Goal: Transaction & Acquisition: Purchase product/service

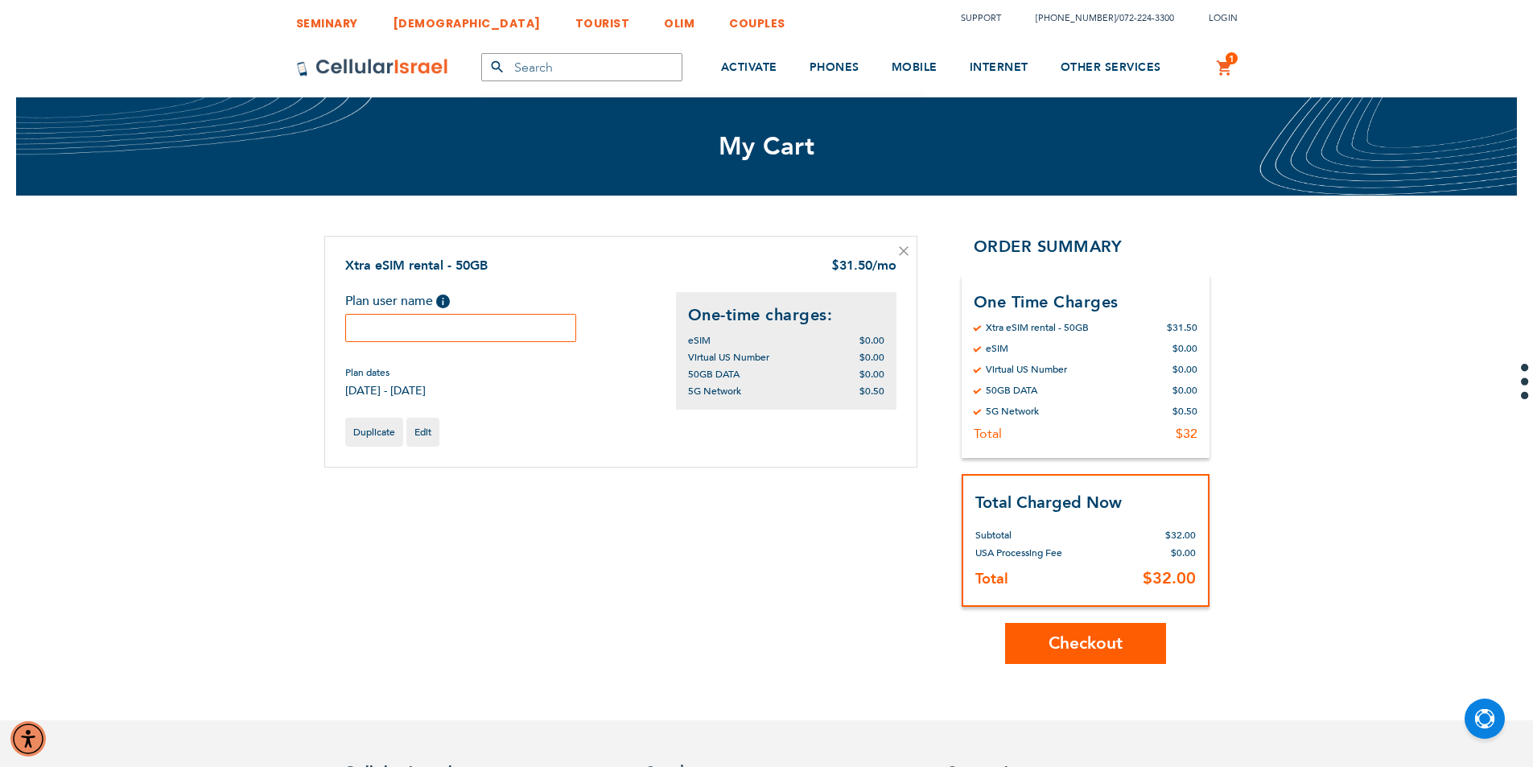
click at [541, 327] on input "text" at bounding box center [461, 328] width 232 height 28
type input "[PERSON_NAME]"
click at [1049, 642] on span "Checkout" at bounding box center [1086, 643] width 74 height 23
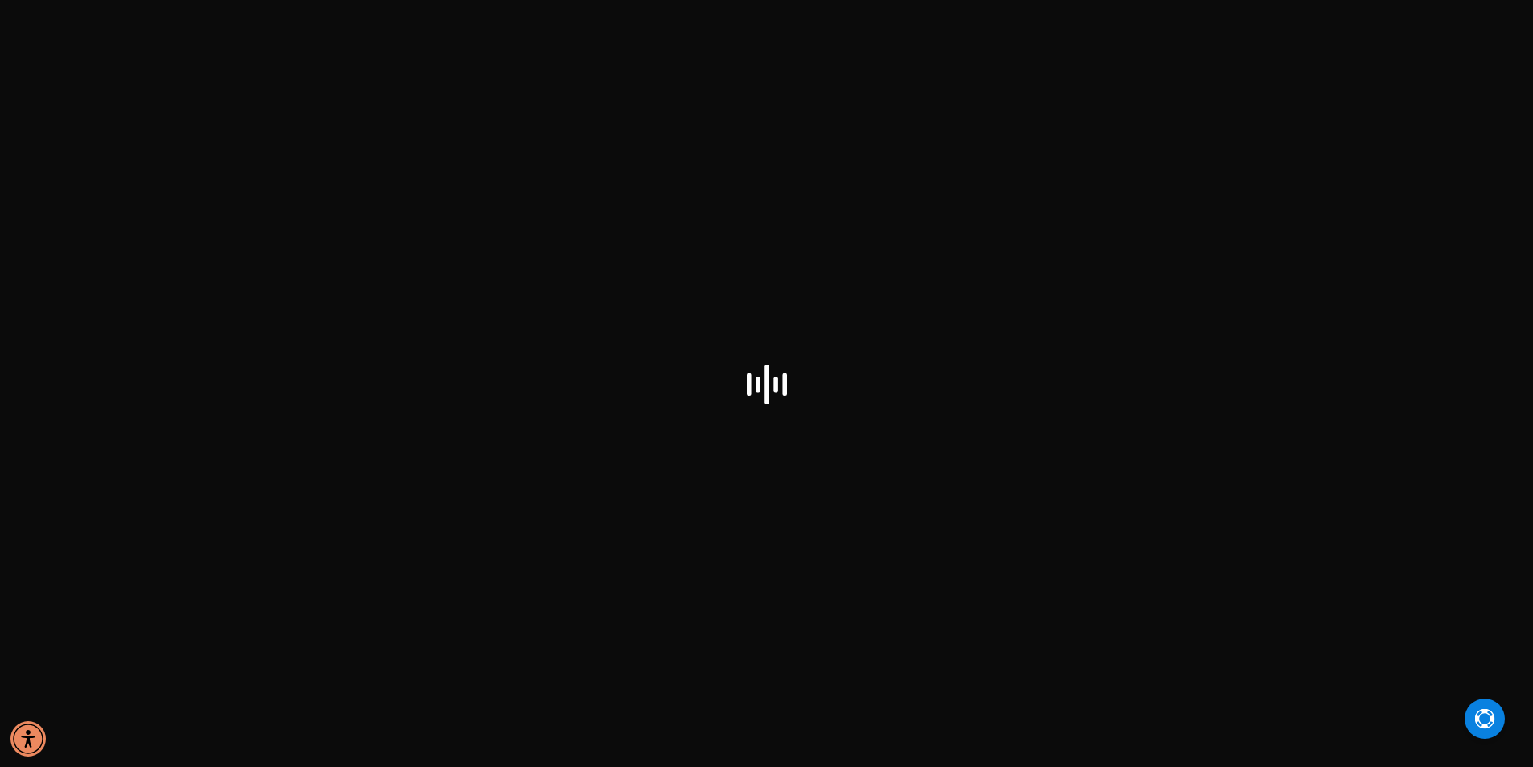
select select "US"
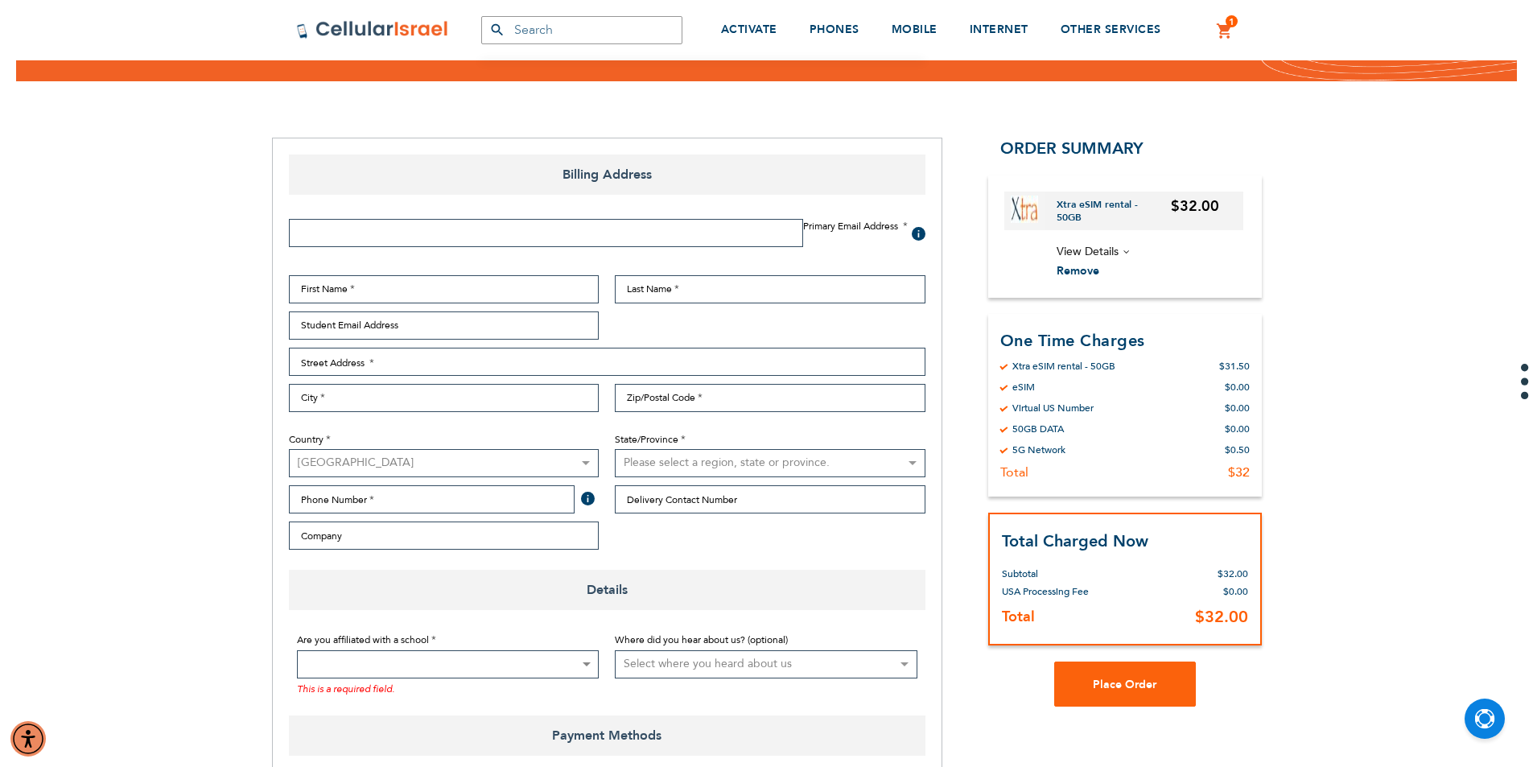
scroll to position [161, 0]
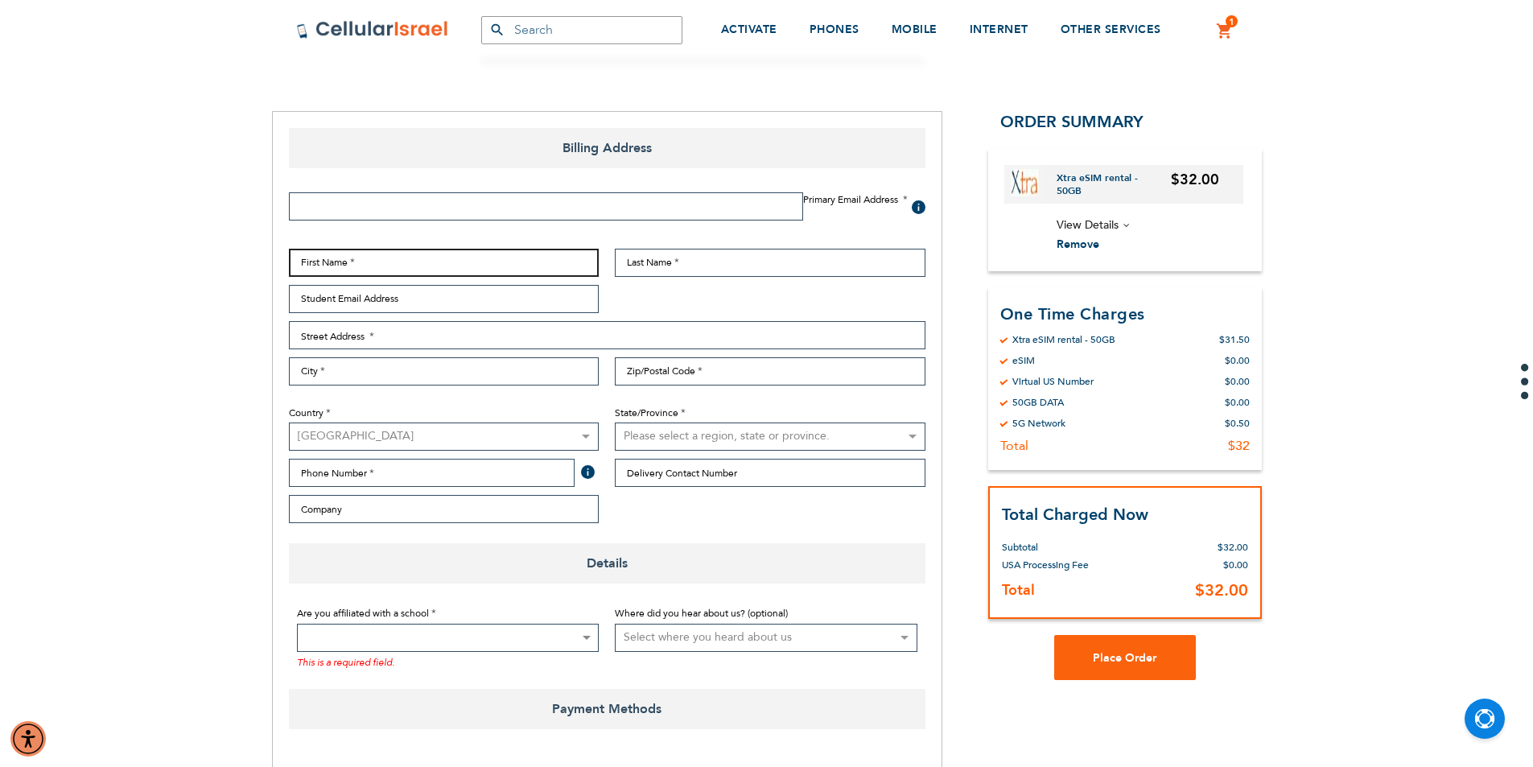
click at [460, 270] on input "First Name" at bounding box center [444, 263] width 311 height 28
type input "Y"
type input "Yanky"
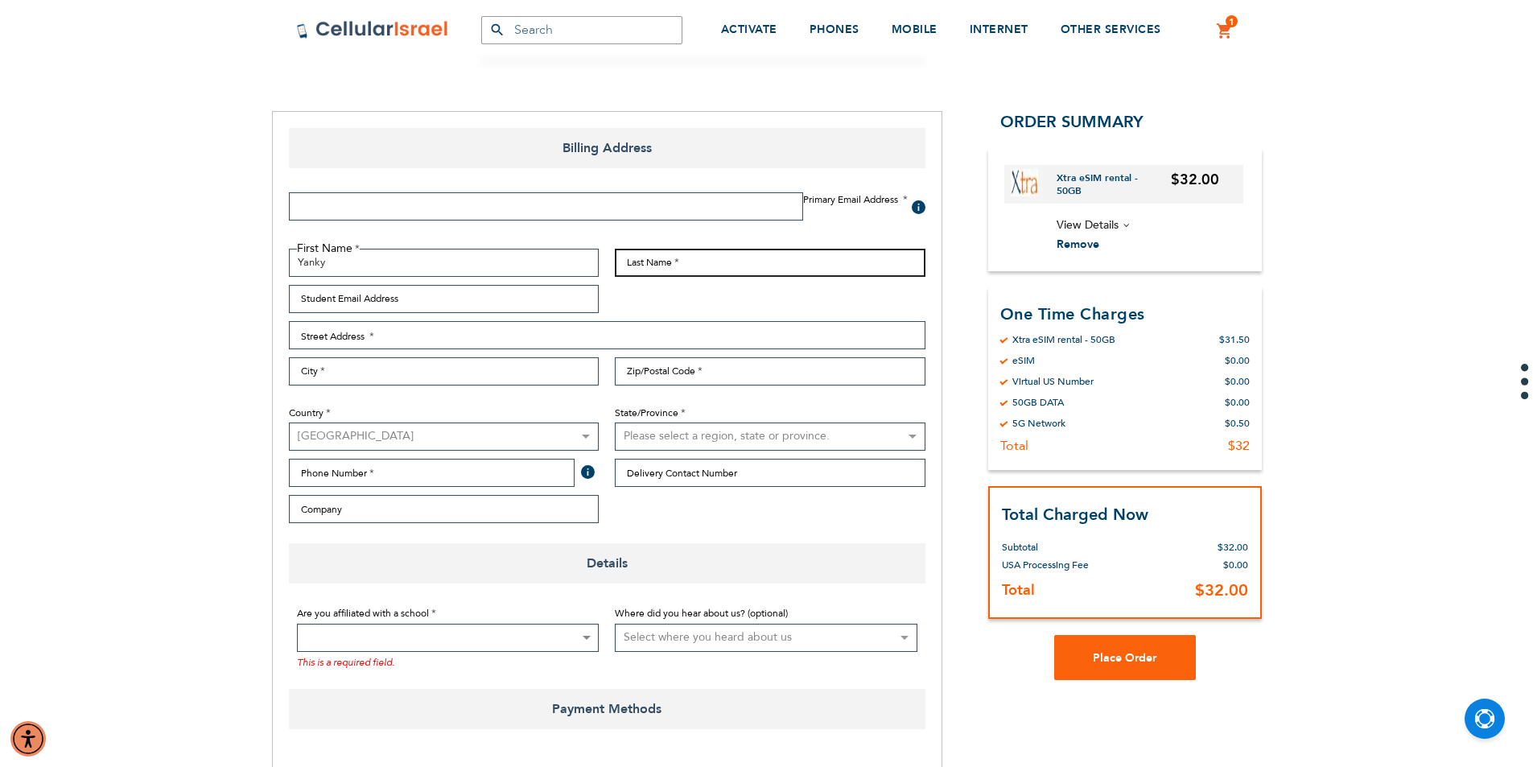
click at [688, 270] on input "Last Name" at bounding box center [770, 263] width 311 height 28
type input "Lspidus"
click at [471, 304] on input "Student Email Address" at bounding box center [444, 299] width 311 height 28
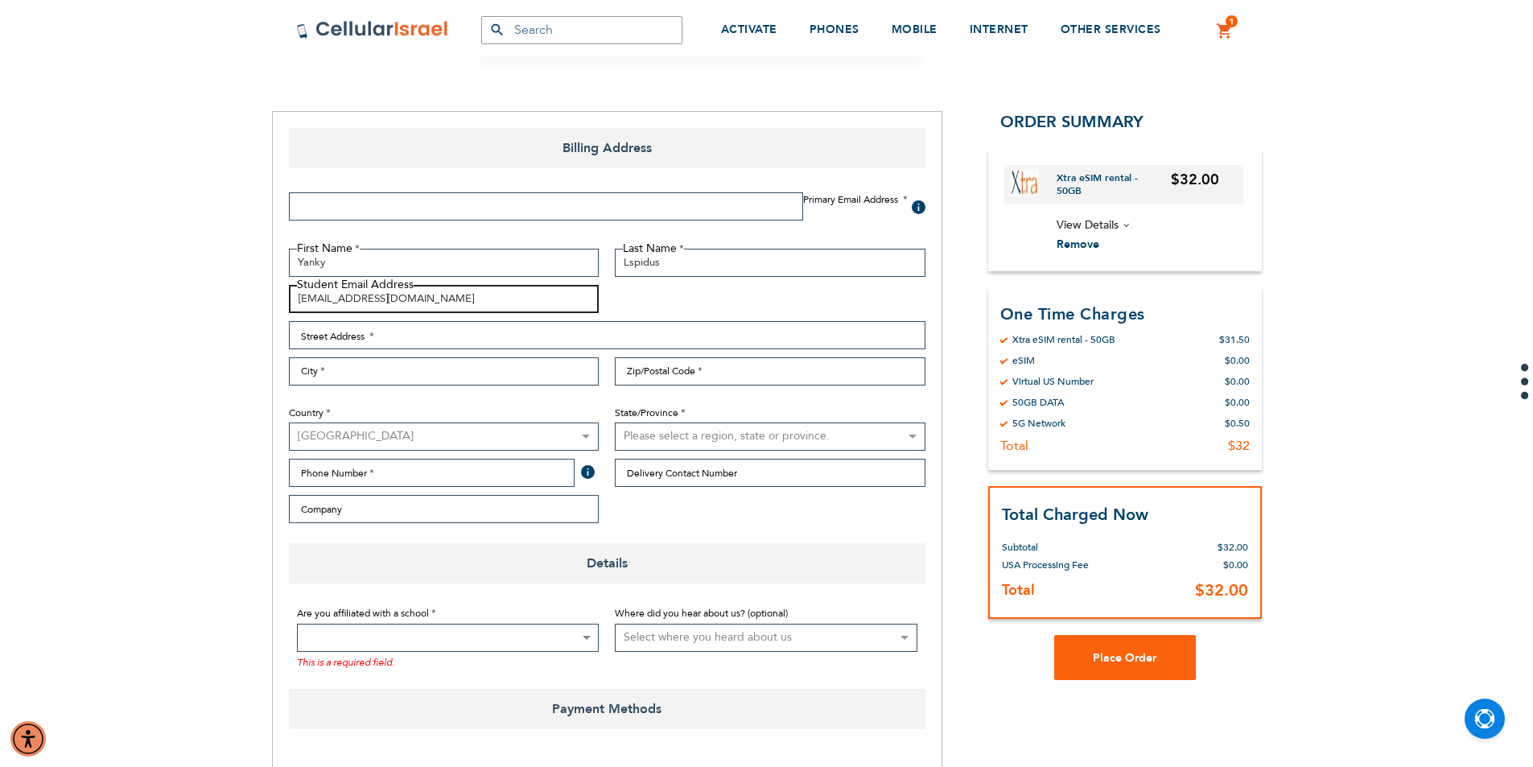
type input "yankylaps@gmail.com"
click at [563, 332] on input "Street Address: Line 1" at bounding box center [607, 335] width 637 height 28
type input "1272 east 13th street"
click at [586, 365] on input "City" at bounding box center [444, 371] width 311 height 28
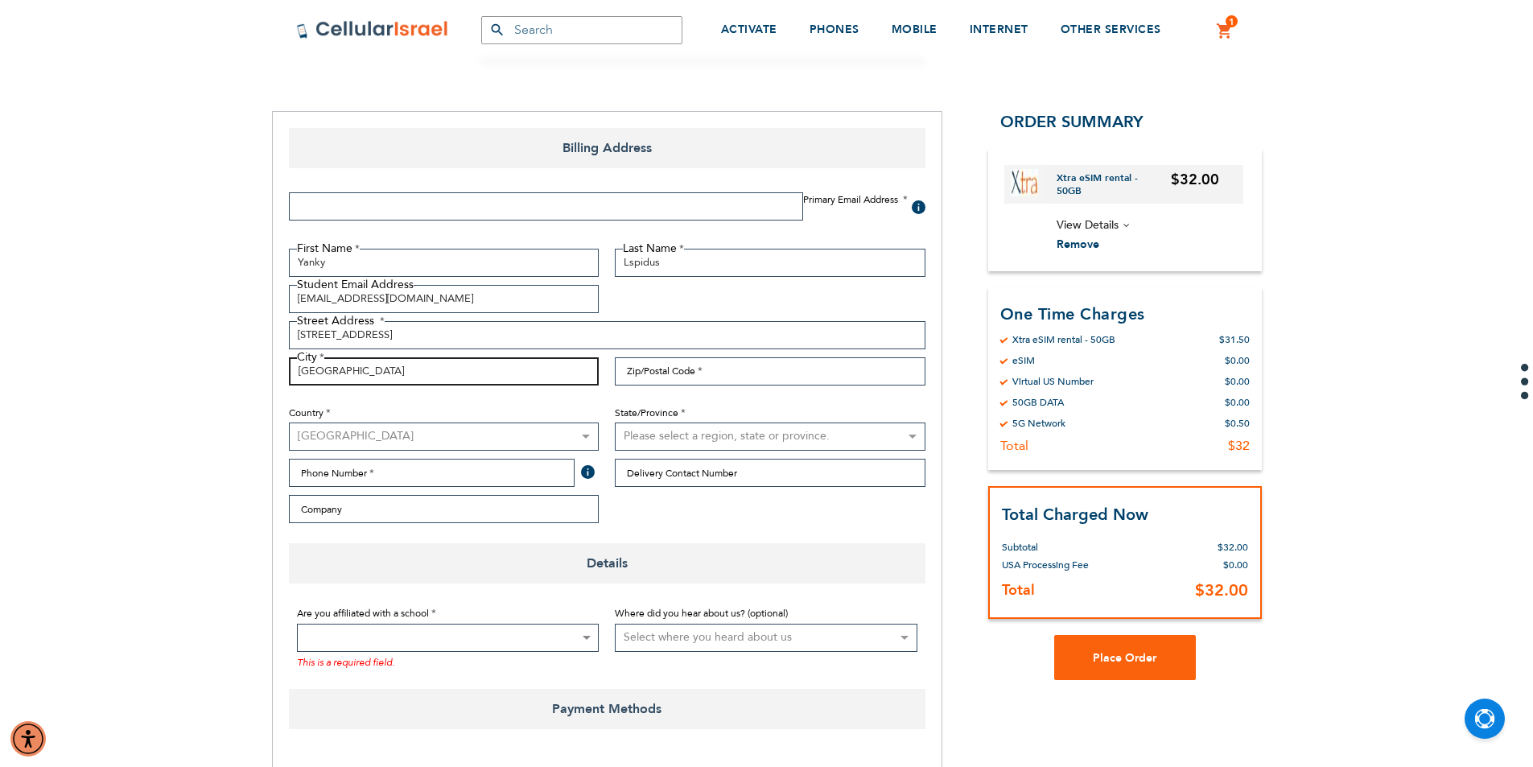
type input "brooklyn"
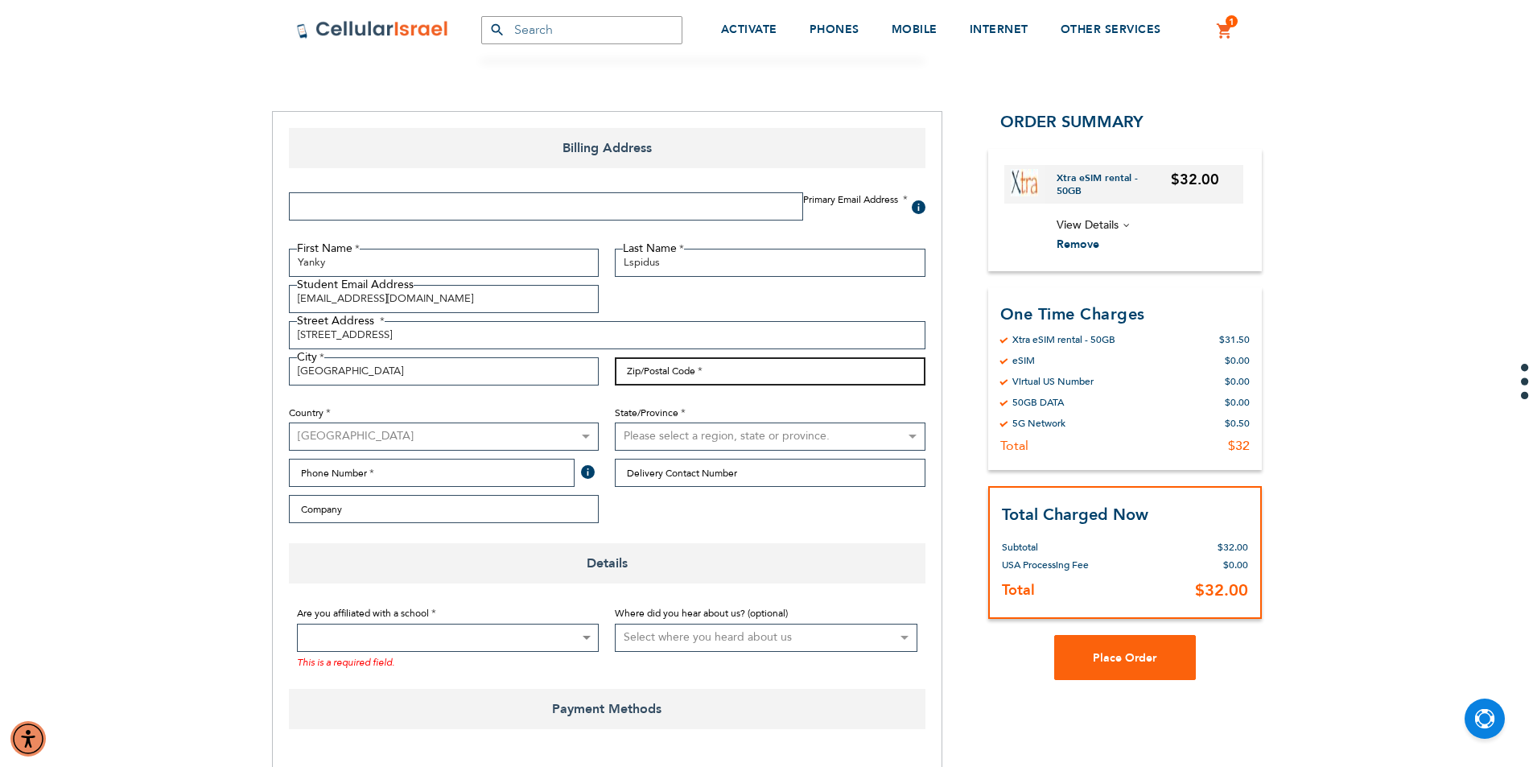
click at [668, 372] on input "Zip/Postal Code" at bounding box center [770, 371] width 311 height 28
type input "11230"
click at [443, 423] on select "Australia Austria Belgium Brazil Canada Czechia Denmark Finland France Germany …" at bounding box center [444, 437] width 311 height 28
click at [289, 423] on select "Australia Austria Belgium Brazil Canada Czechia Denmark Finland France Germany …" at bounding box center [444, 437] width 311 height 28
click at [704, 439] on select "Please select a region, state or province. Alabama Alaska American Samoa Arizon…" at bounding box center [770, 437] width 311 height 28
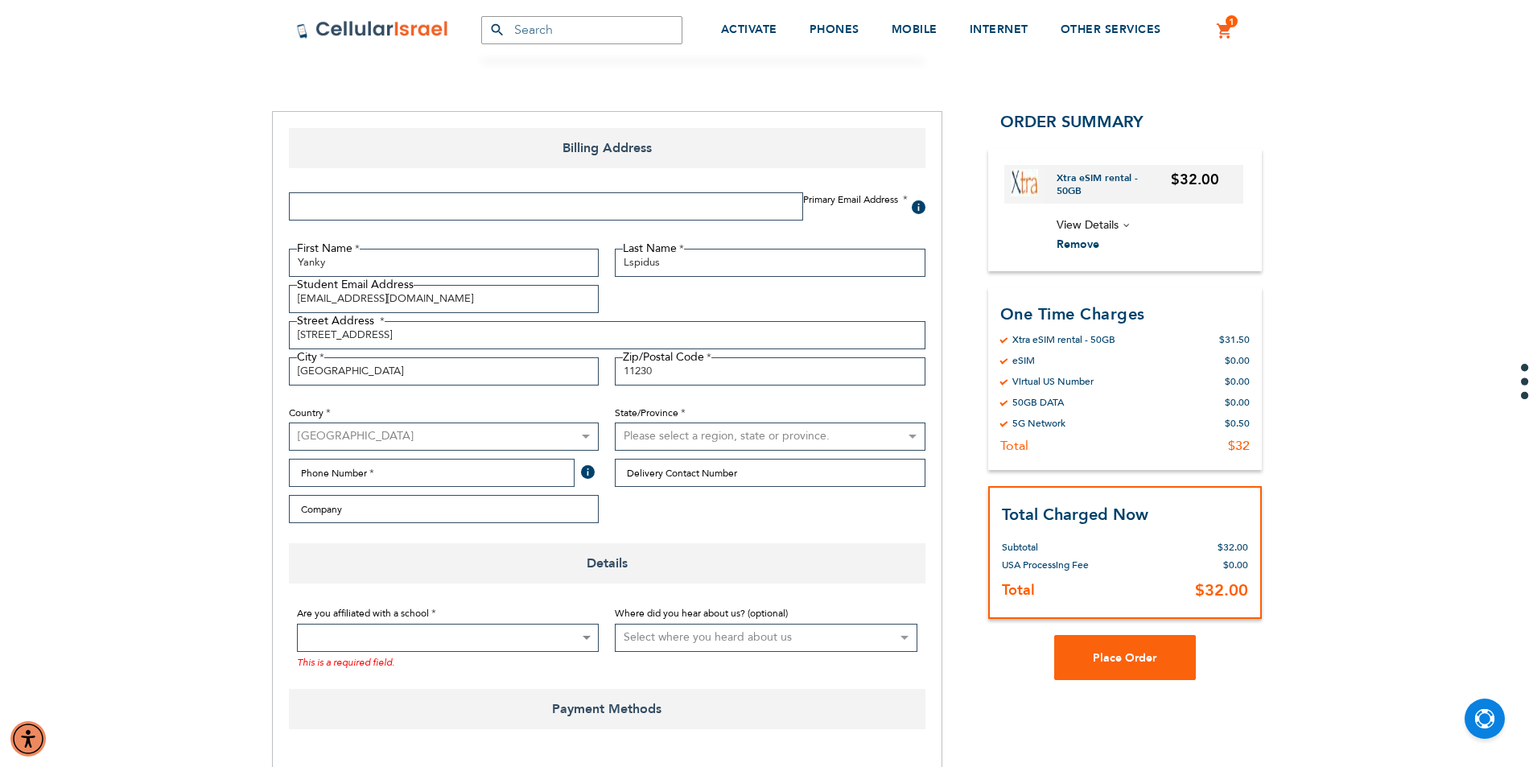
click at [606, 425] on div "Country Australia Austria Belgium Brazil Canada Czechia Denmark Finland France …" at bounding box center [444, 423] width 327 height 58
click at [657, 435] on select "Please select a region, state or province. Alabama Alaska American Samoa Arizon…" at bounding box center [770, 437] width 311 height 28
click at [598, 435] on select "Australia Austria Belgium Brazil Canada Czechia Denmark Finland France Germany …" at bounding box center [444, 437] width 311 height 28
click at [635, 435] on select "Please select a region, state or province. Alabama Alaska American Samoa Arizon…" at bounding box center [770, 437] width 311 height 28
select select "43"
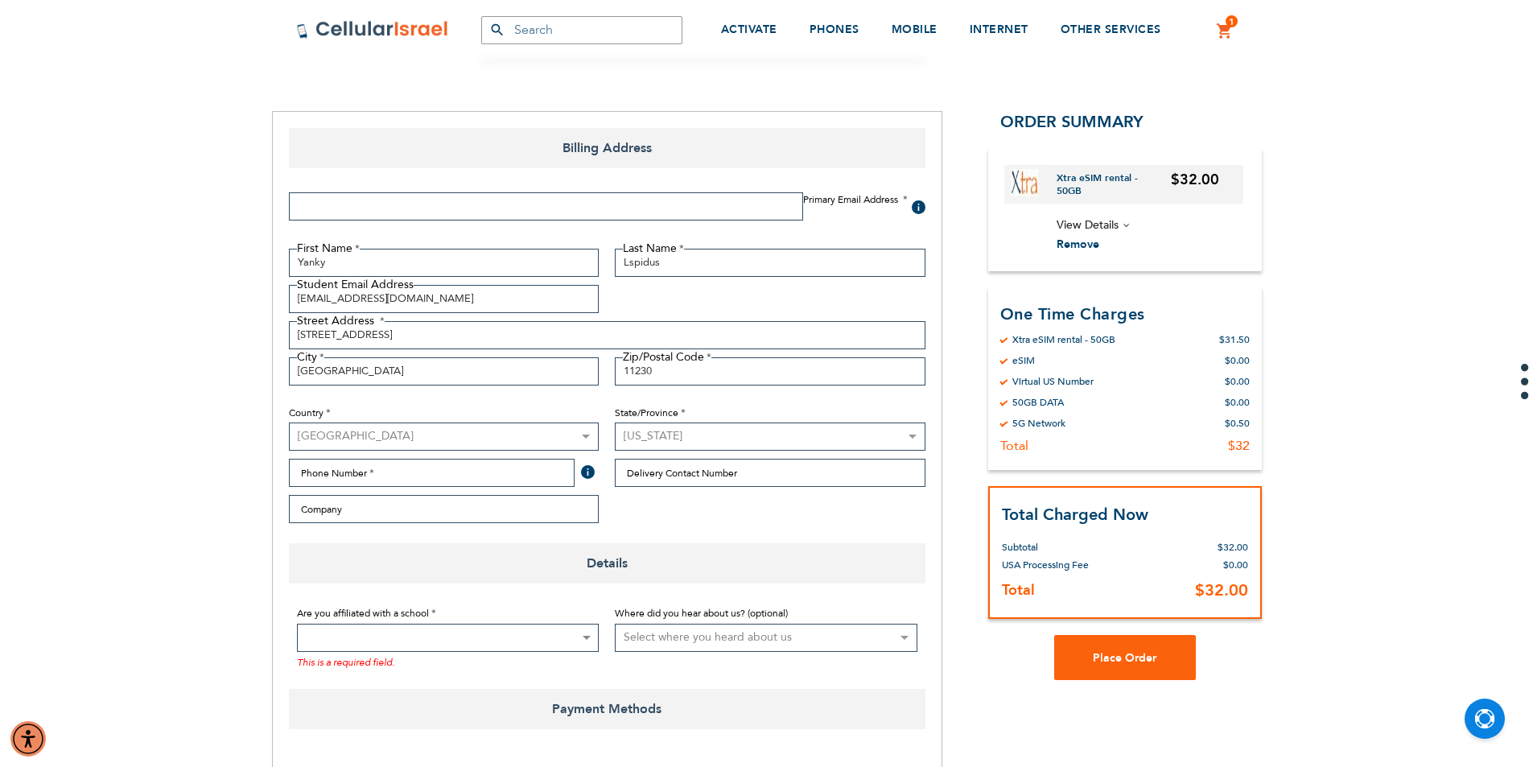
click at [615, 423] on select "Please select a region, state or province. Alabama Alaska American Samoa Arizon…" at bounding box center [770, 437] width 311 height 28
click at [454, 476] on input "Phone Number" at bounding box center [432, 473] width 286 height 28
type input "0553235667"
click at [789, 466] on input "Delivery Contact Number" at bounding box center [770, 473] width 311 height 28
type input "7187577037"
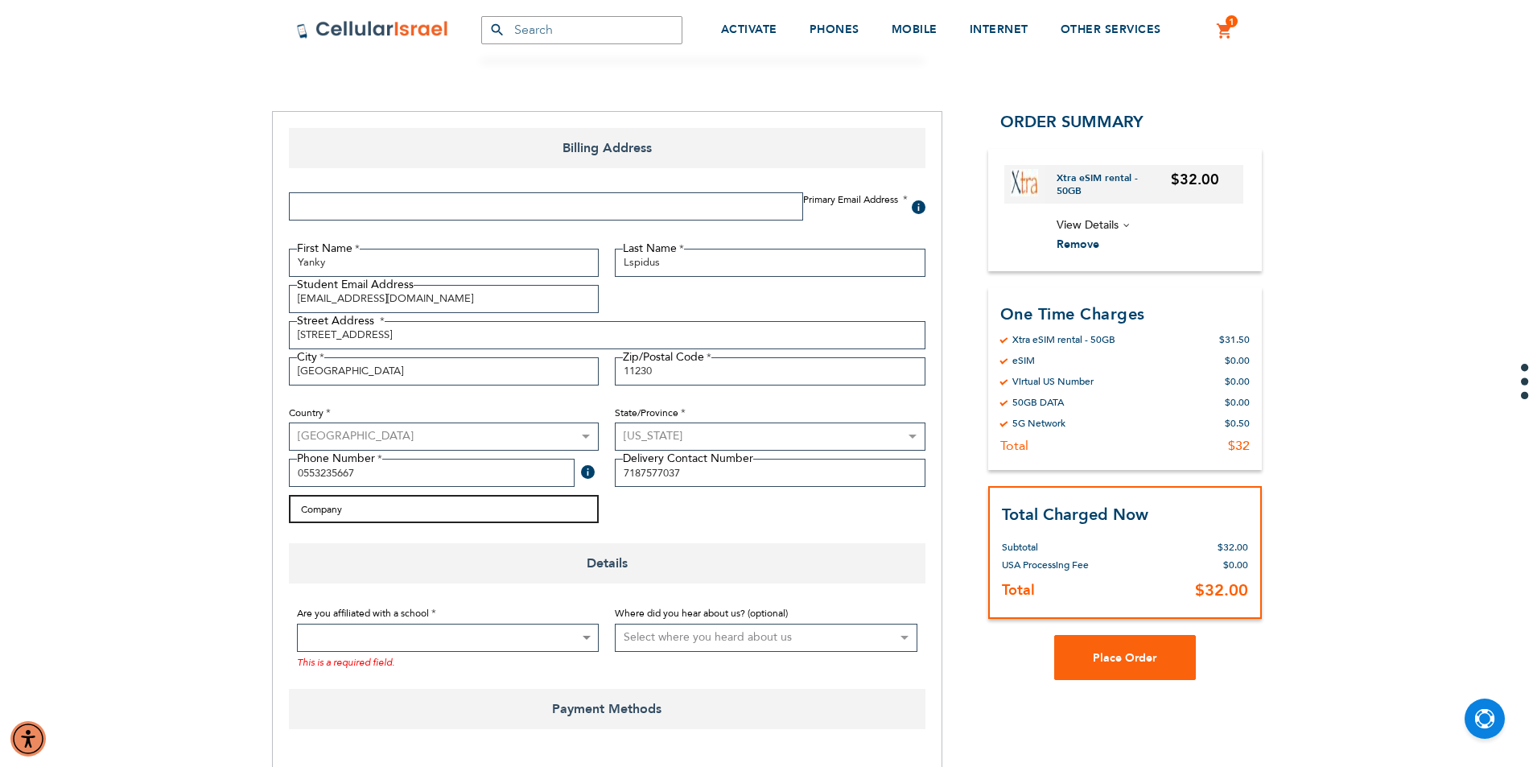
click at [365, 514] on input "Company" at bounding box center [444, 509] width 311 height 28
click at [646, 524] on fieldset "First Name Yanky Last Name Lspidus Student Email Address yankylaps@gmail.com St…" at bounding box center [607, 390] width 653 height 283
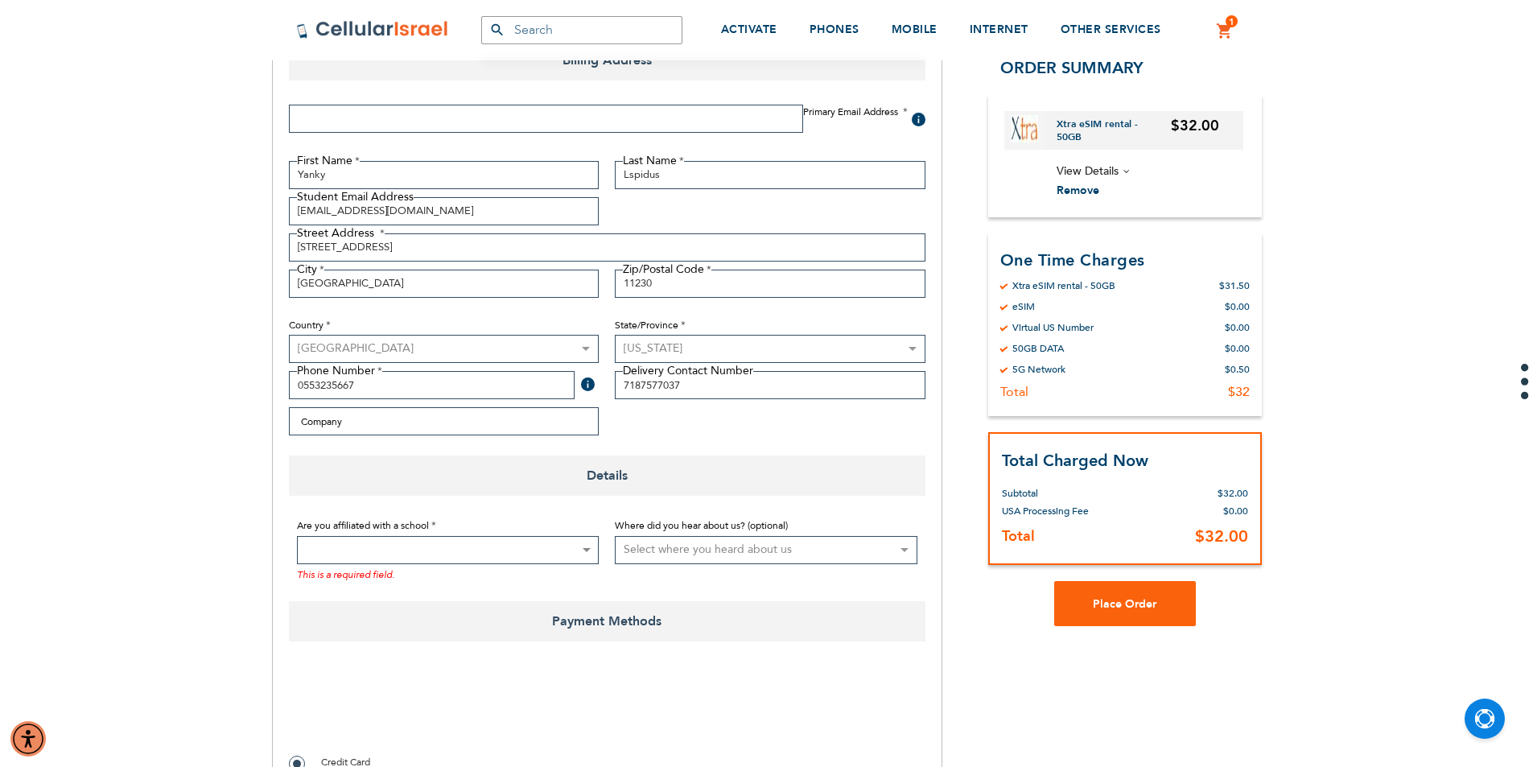
scroll to position [402, 0]
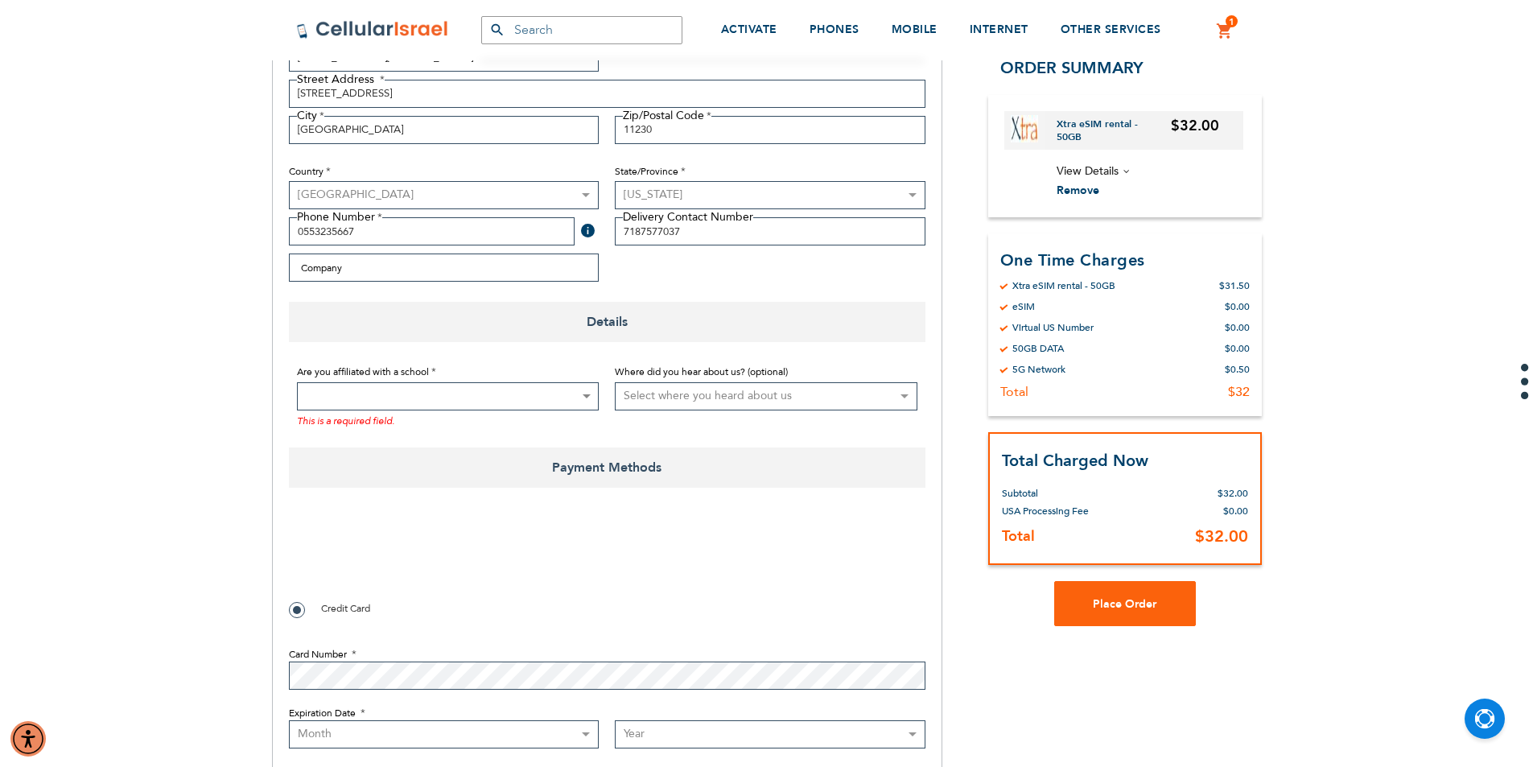
click at [455, 389] on span at bounding box center [448, 396] width 303 height 28
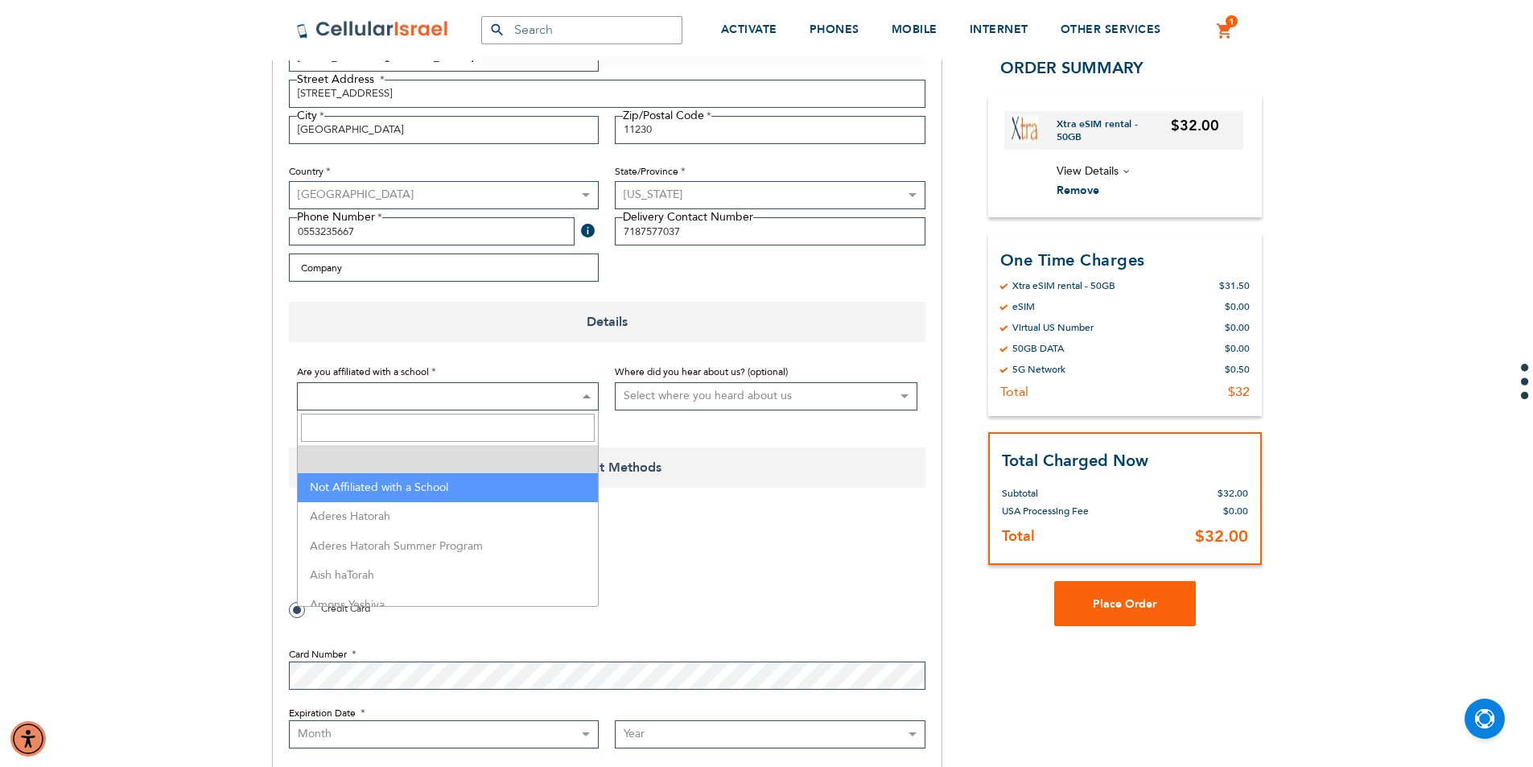
select select "199"
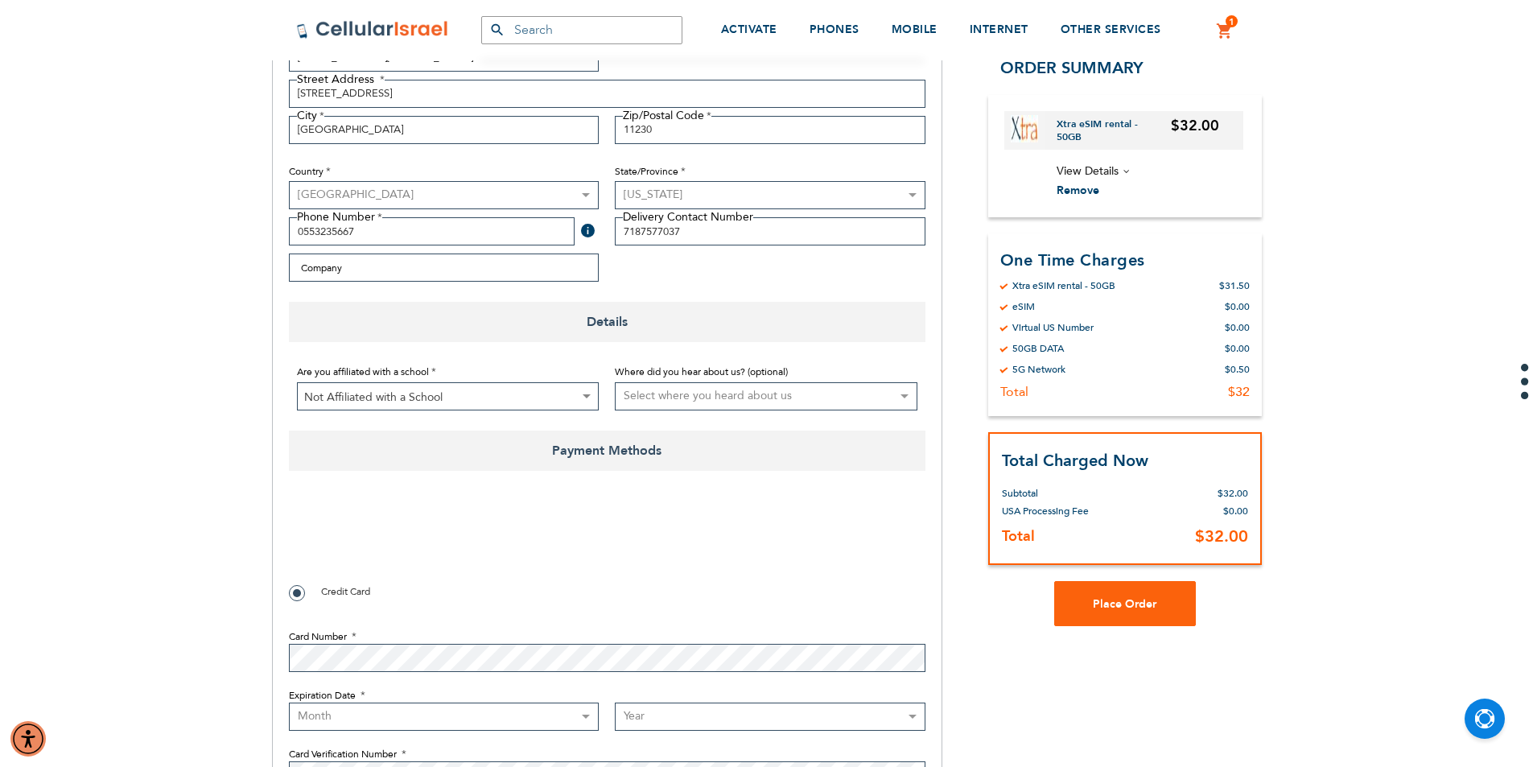
click at [659, 400] on select "Select where you heard about us Existing Customer Friend Other School/Group BP …" at bounding box center [766, 396] width 303 height 28
select select "2"
click at [615, 382] on select "Select where you heard about us Existing Customer Friend Other School/Group BP …" at bounding box center [766, 396] width 303 height 28
checkbox input "true"
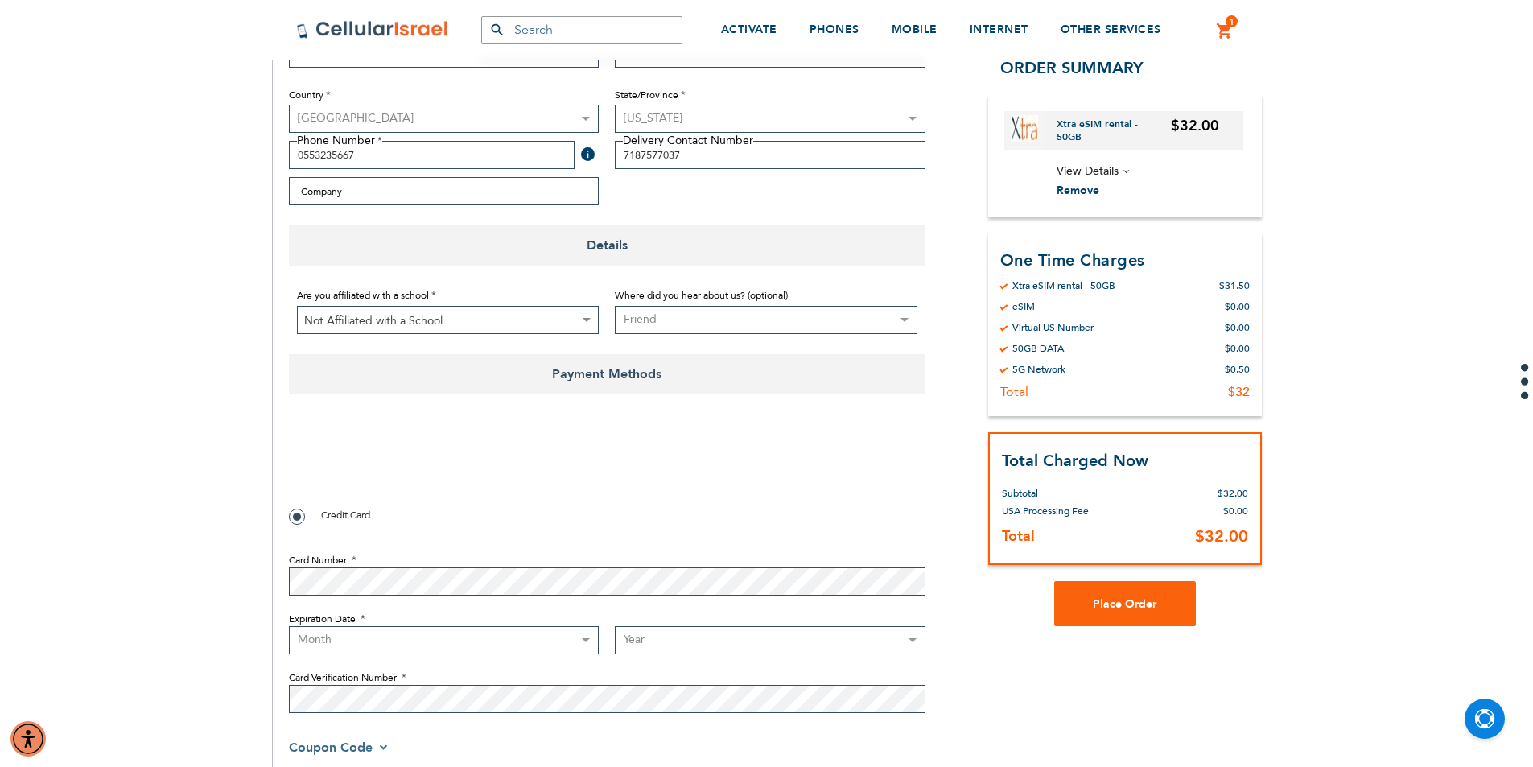
scroll to position [563, 0]
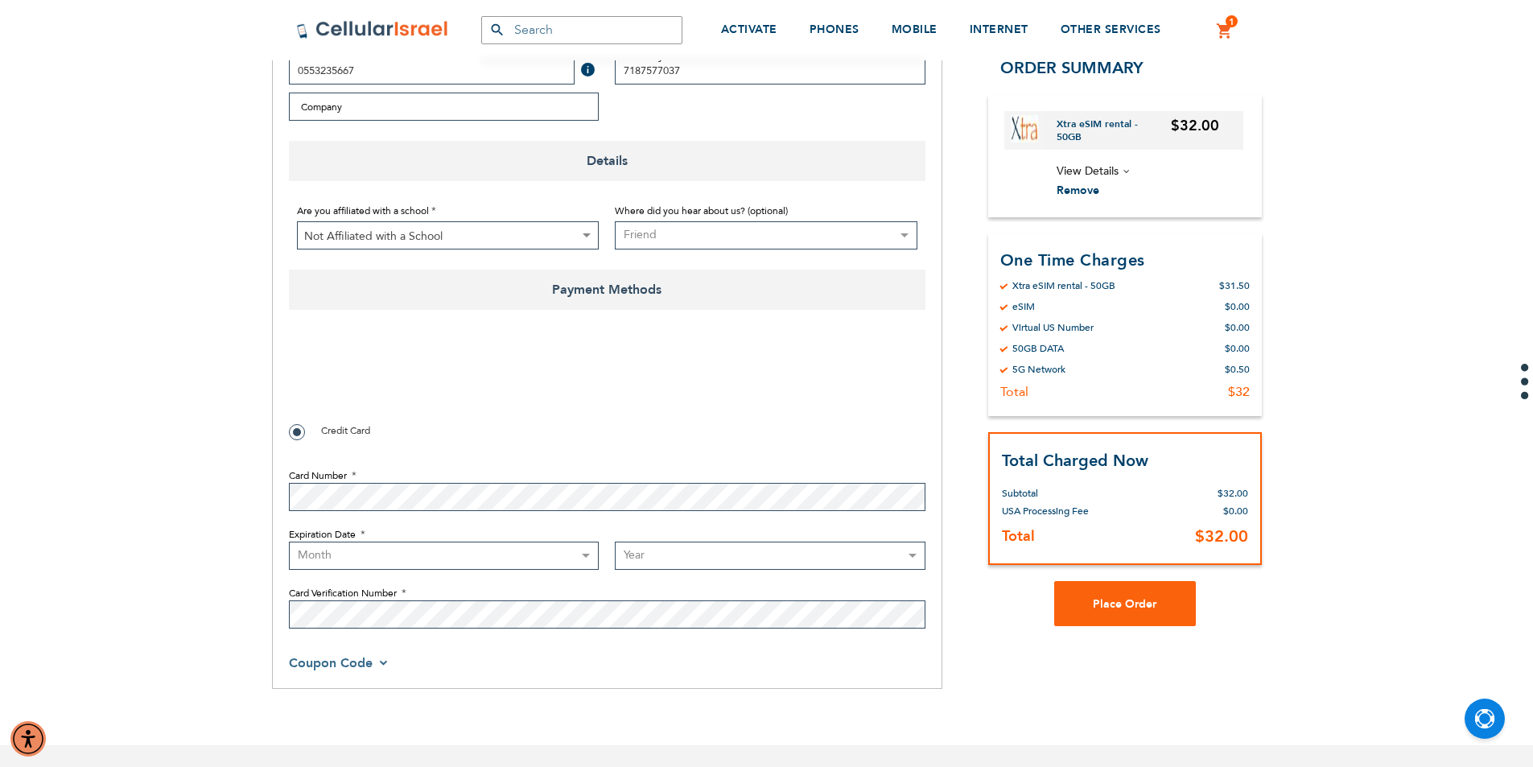
click at [326, 550] on select "Month 01 - January 02 - February 03 - March 04 - April 05 - May 06 - June 07 - …" at bounding box center [444, 556] width 311 height 28
select select "9"
click at [289, 542] on select "Month 01 - January 02 - February 03 - March 04 - April 05 - May 06 - June 07 - …" at bounding box center [444, 556] width 311 height 28
click at [624, 552] on select "Year 2025 2026 2027 2028 2029 2030 2031 2032 2033 2034 2035 2036 2037 2038 2039…" at bounding box center [770, 556] width 311 height 28
click at [546, 551] on select "Month 01 - January 02 - February 03 - March 04 - April 05 - May 06 - June 07 - …" at bounding box center [444, 556] width 311 height 28
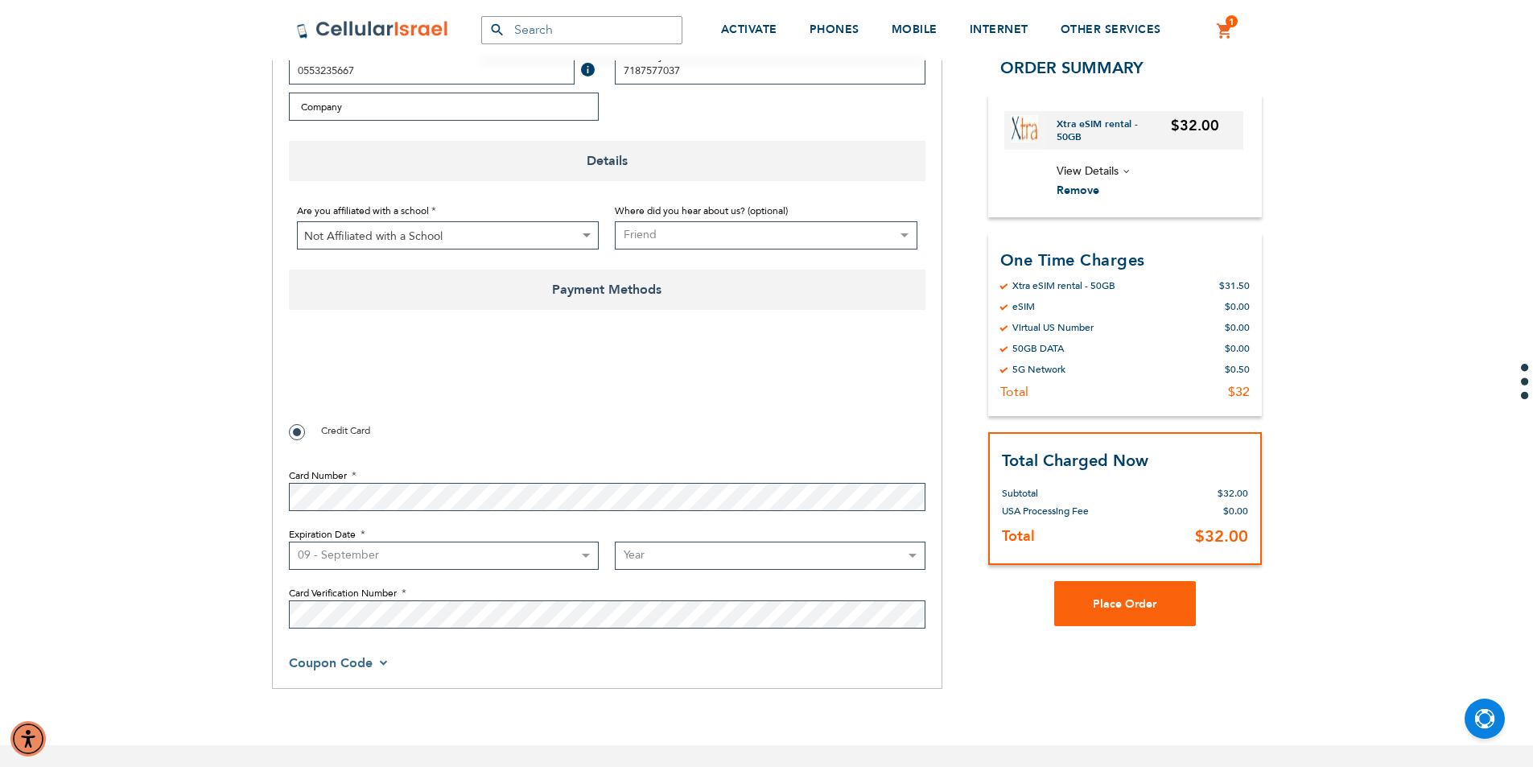
click at [289, 542] on select "Month 01 - January 02 - February 03 - March 04 - April 05 - May 06 - June 07 - …" at bounding box center [444, 556] width 311 height 28
click at [665, 552] on select "Year 2025 2026 2027 2028 2029 2030 2031 2032 2033 2034 2035 2036 2037 2038 2039…" at bounding box center [770, 556] width 311 height 28
select select "2029"
click at [615, 542] on select "Year 2025 2026 2027 2028 2029 2030 2031 2032 2033 2034 2035 2036 2037 2038 2039…" at bounding box center [770, 556] width 311 height 28
click at [1104, 596] on span "Place Order" at bounding box center [1125, 603] width 64 height 15
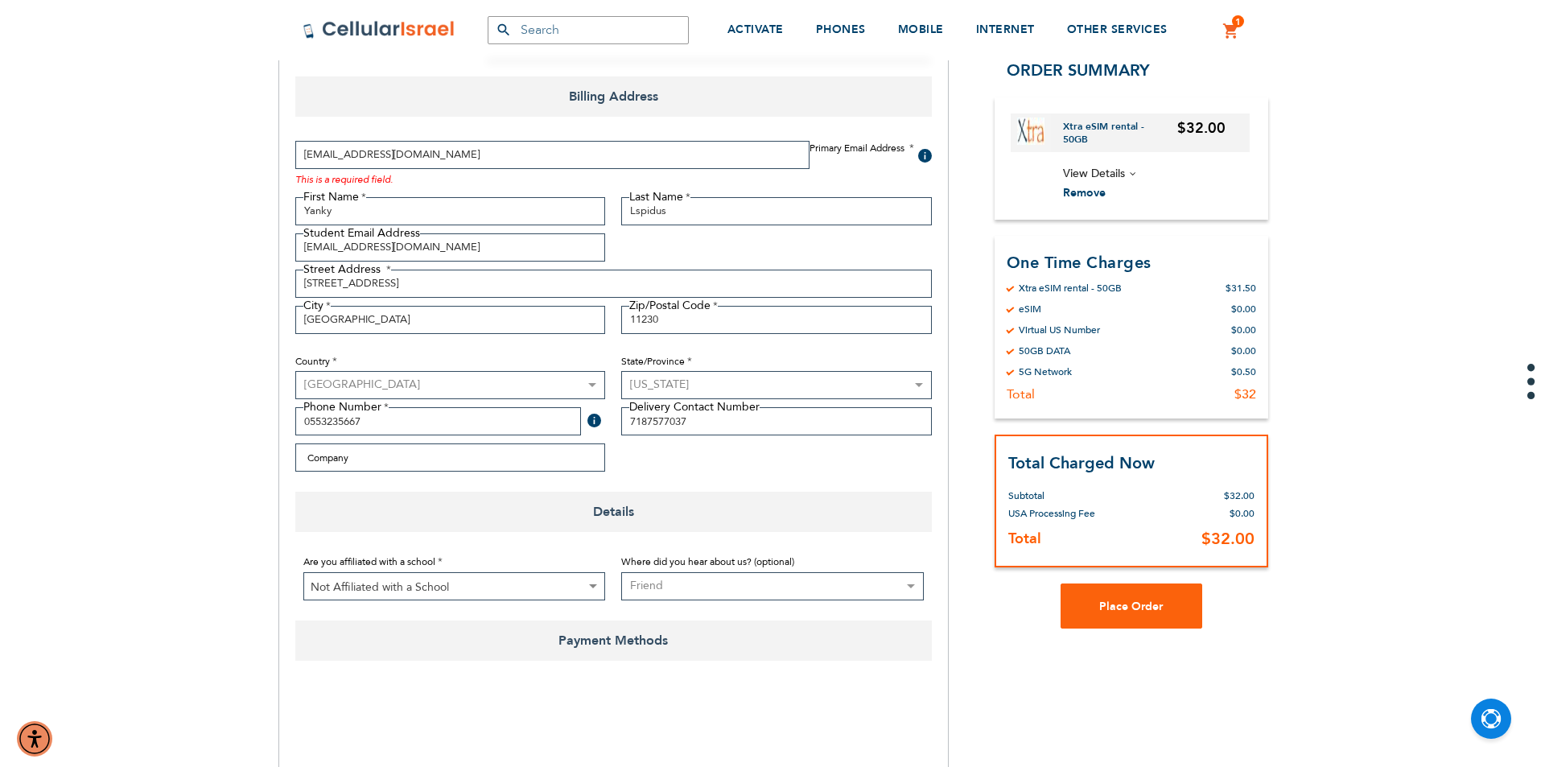
scroll to position [322, 0]
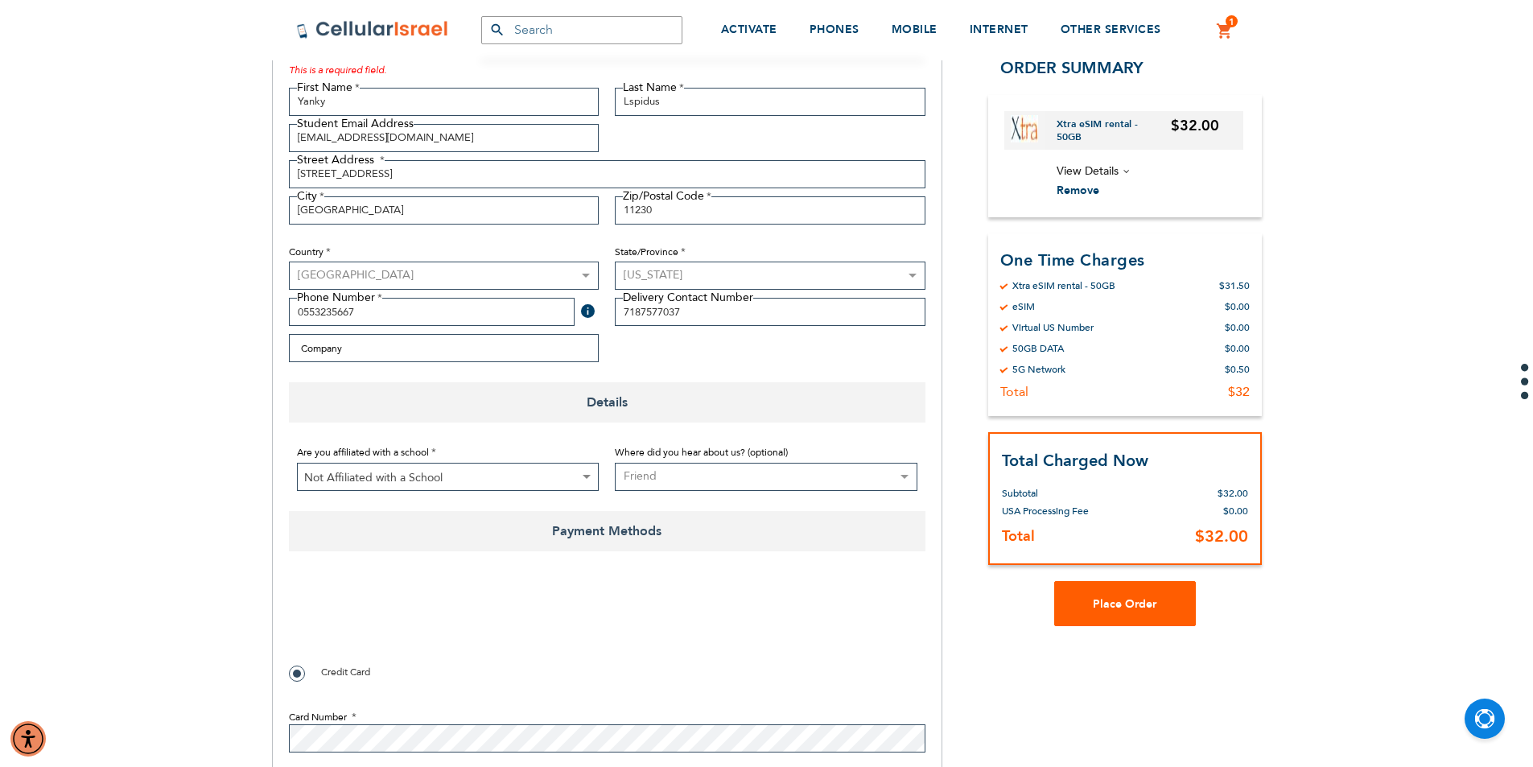
type input "yankylaps@gmail.com"
click at [1155, 604] on span "Place Order" at bounding box center [1125, 603] width 64 height 15
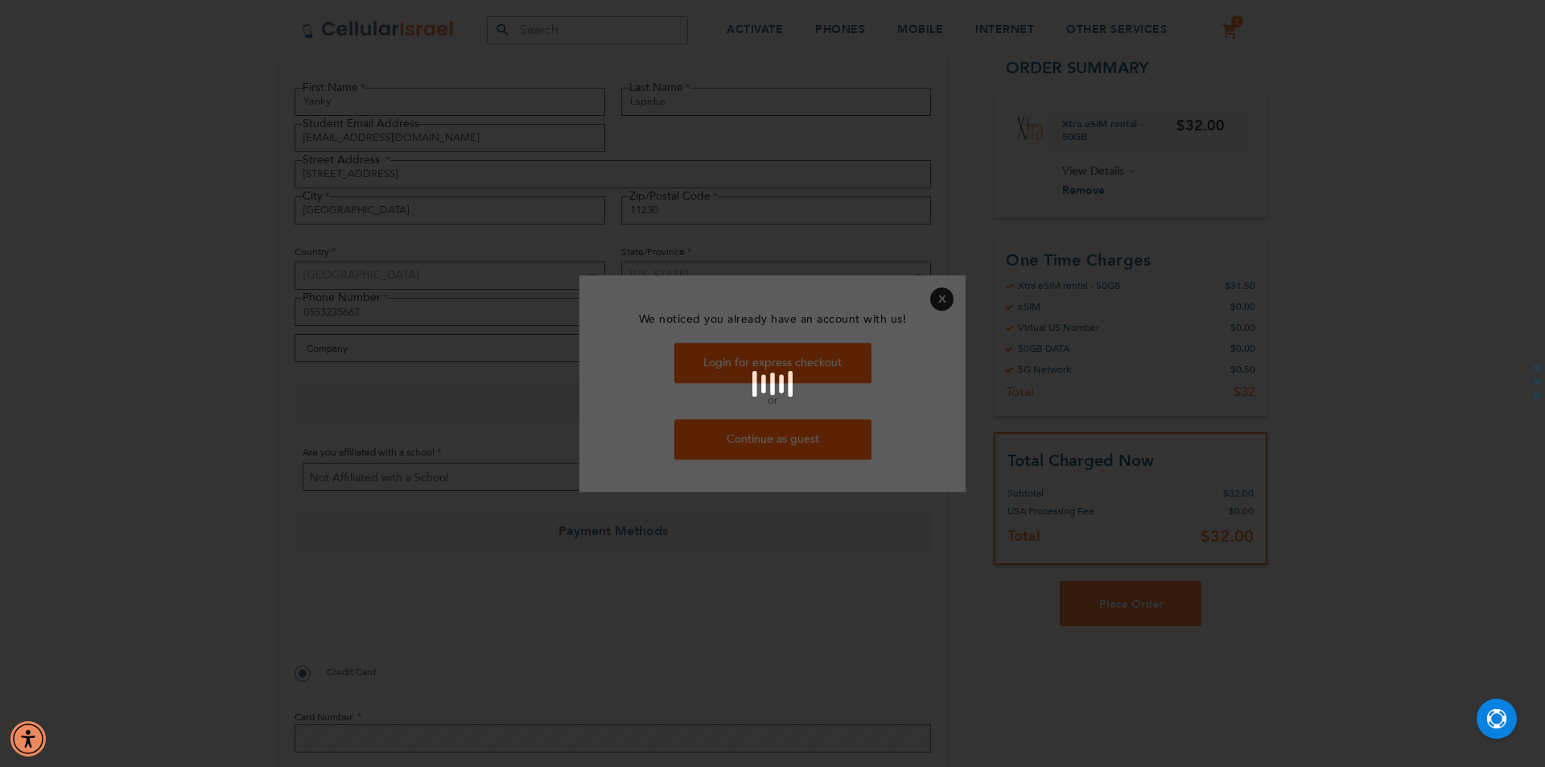
checkbox input "false"
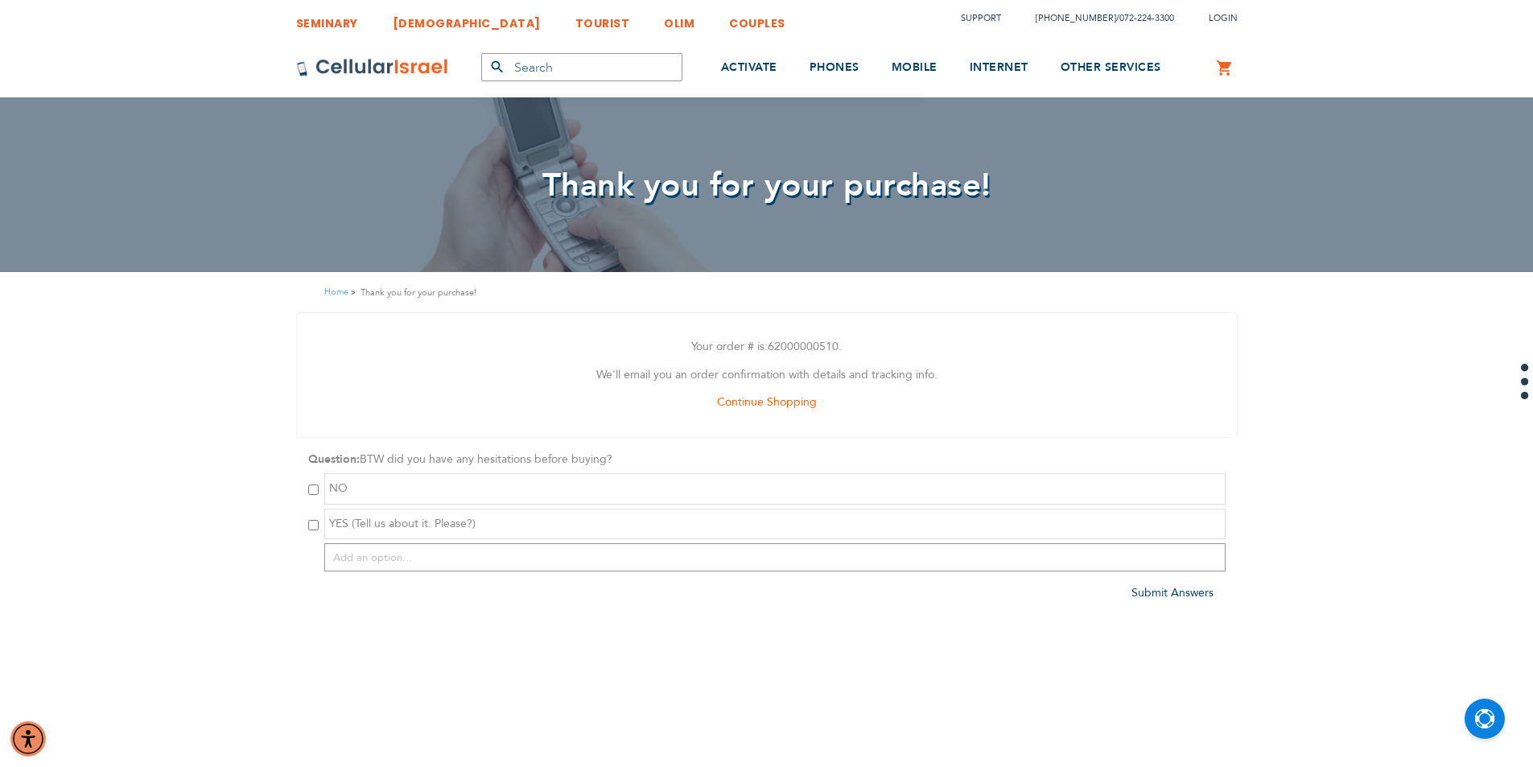
click at [310, 526] on input "checkbox" at bounding box center [313, 525] width 10 height 10
checkbox input "true"
click at [356, 552] on input "text" at bounding box center [774, 557] width 901 height 28
type input "Expensive"
click at [1167, 594] on span "Submit Answers" at bounding box center [1172, 599] width 82 height 15
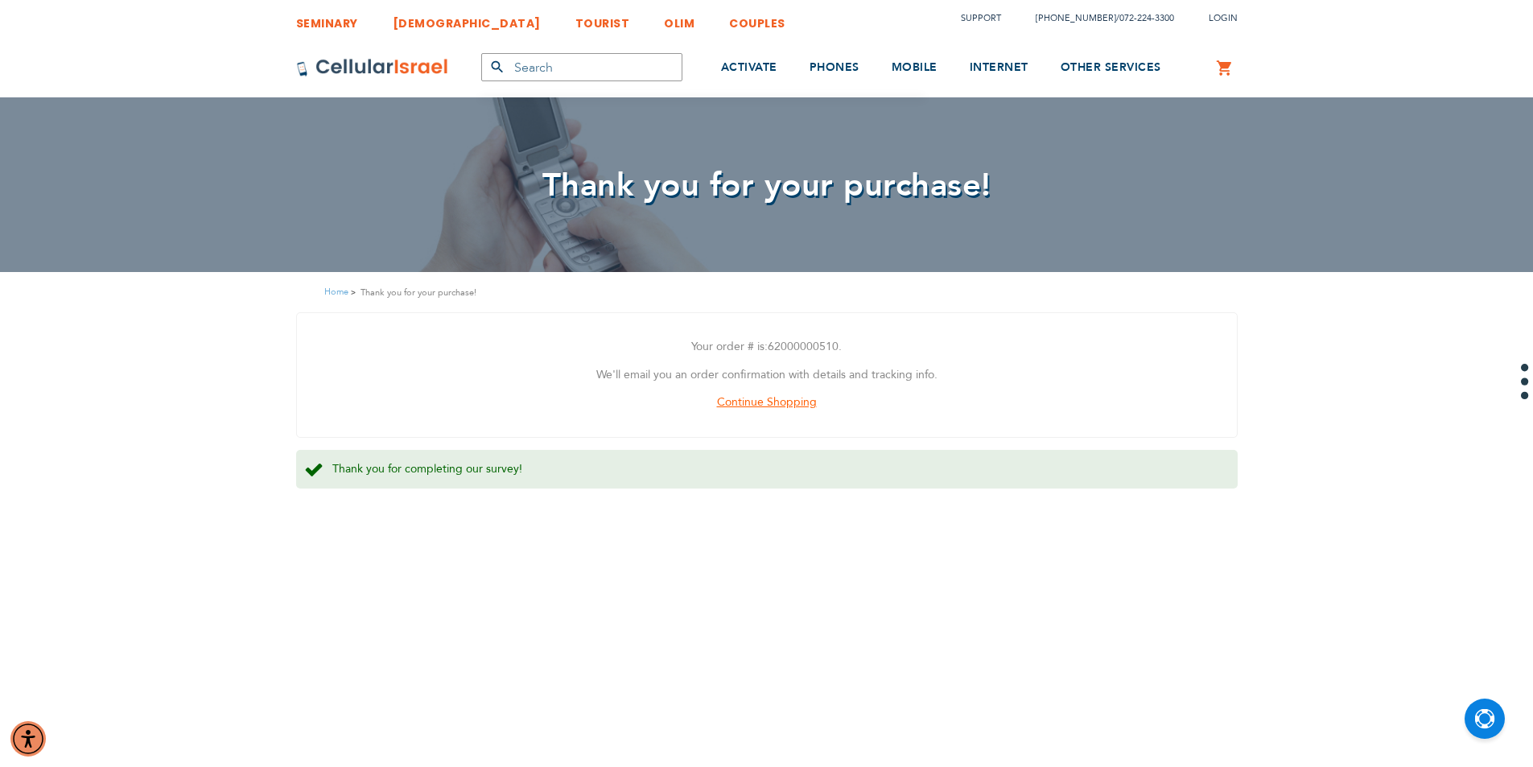
click at [791, 398] on span "Continue Shopping" at bounding box center [767, 401] width 100 height 15
